Goal: Download file/media

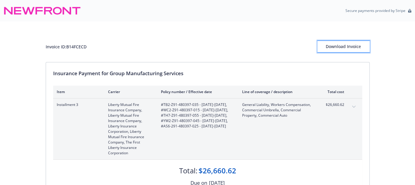
click at [342, 46] on div "Download Invoice" at bounding box center [343, 46] width 52 height 11
click at [358, 42] on div "Download Invoice" at bounding box center [343, 46] width 52 height 11
